Goal: Transaction & Acquisition: Purchase product/service

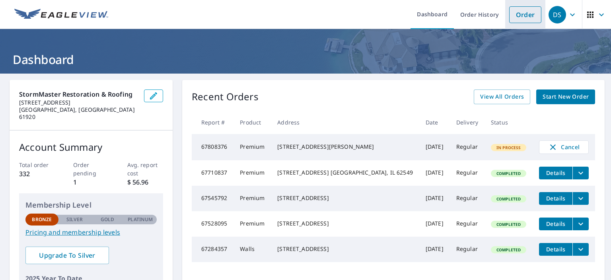
click at [523, 16] on link "Order" at bounding box center [525, 14] width 32 height 17
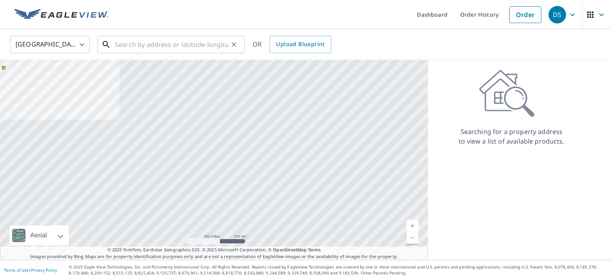
click at [153, 45] on input "text" at bounding box center [171, 44] width 113 height 22
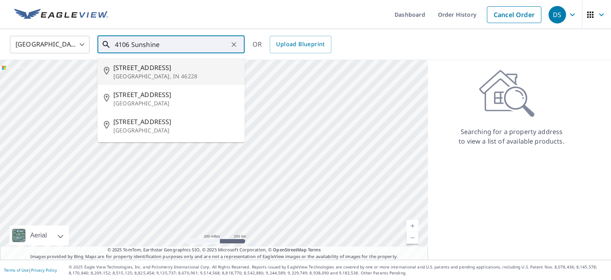
click at [144, 69] on span "[STREET_ADDRESS]" at bounding box center [175, 68] width 125 height 10
type input "[STREET_ADDRESS]"
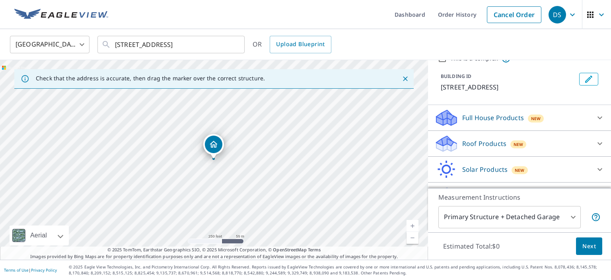
scroll to position [52, 0]
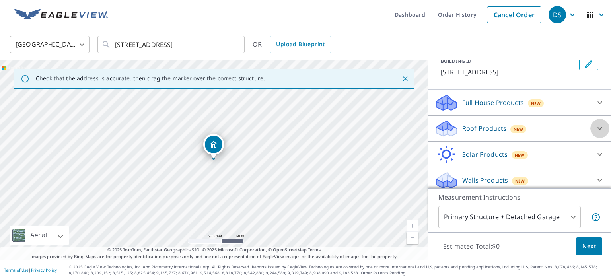
click at [600, 128] on icon at bounding box center [600, 129] width 10 height 10
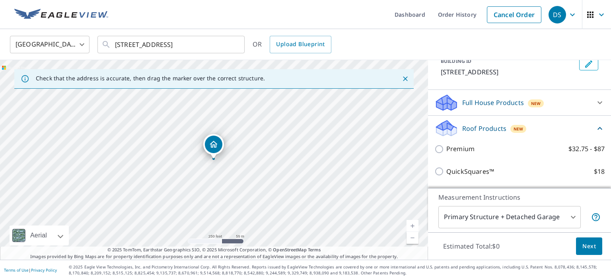
scroll to position [105, 0]
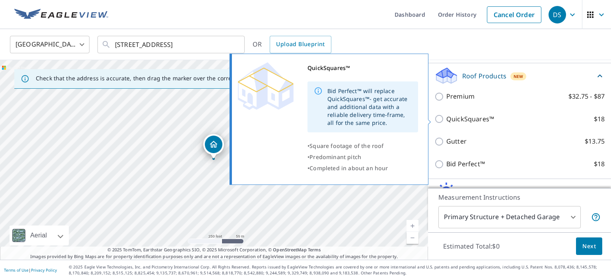
click at [439, 120] on input "QuickSquares™ $18" at bounding box center [440, 119] width 12 height 10
checkbox input "true"
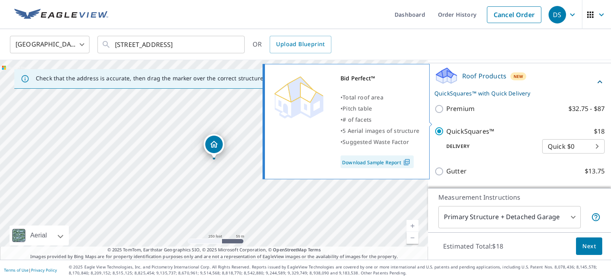
scroll to position [178, 0]
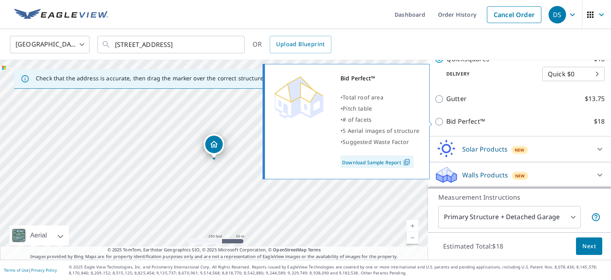
click at [439, 120] on input "Bid Perfect™ $18" at bounding box center [440, 122] width 12 height 10
checkbox input "true"
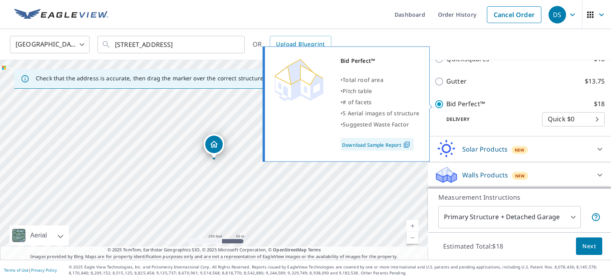
checkbox input "false"
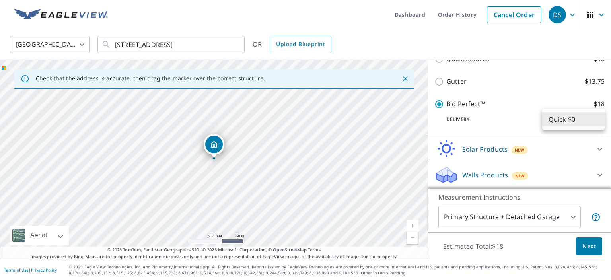
click at [599, 119] on body "DS DS Dashboard Order History Cancel Order DS [GEOGRAPHIC_DATA] [GEOGRAPHIC_DAT…" at bounding box center [305, 140] width 611 height 280
click at [599, 119] on li "Quick $0" at bounding box center [573, 119] width 62 height 14
click at [524, 111] on div "Delivery Quick $0 45 ​" at bounding box center [519, 117] width 170 height 17
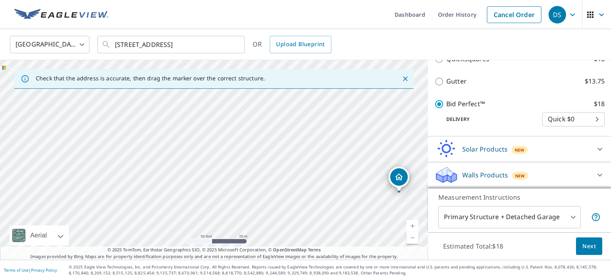
click at [588, 250] on span "Next" at bounding box center [589, 246] width 14 height 10
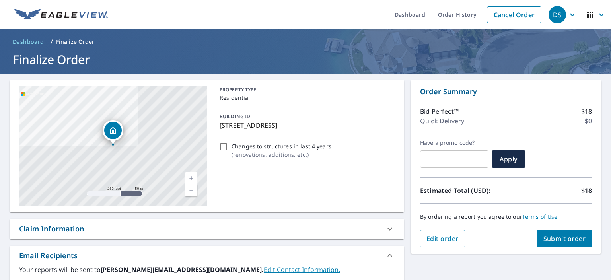
click at [566, 241] on span "Submit order" at bounding box center [564, 238] width 43 height 9
